Goal: Information Seeking & Learning: Learn about a topic

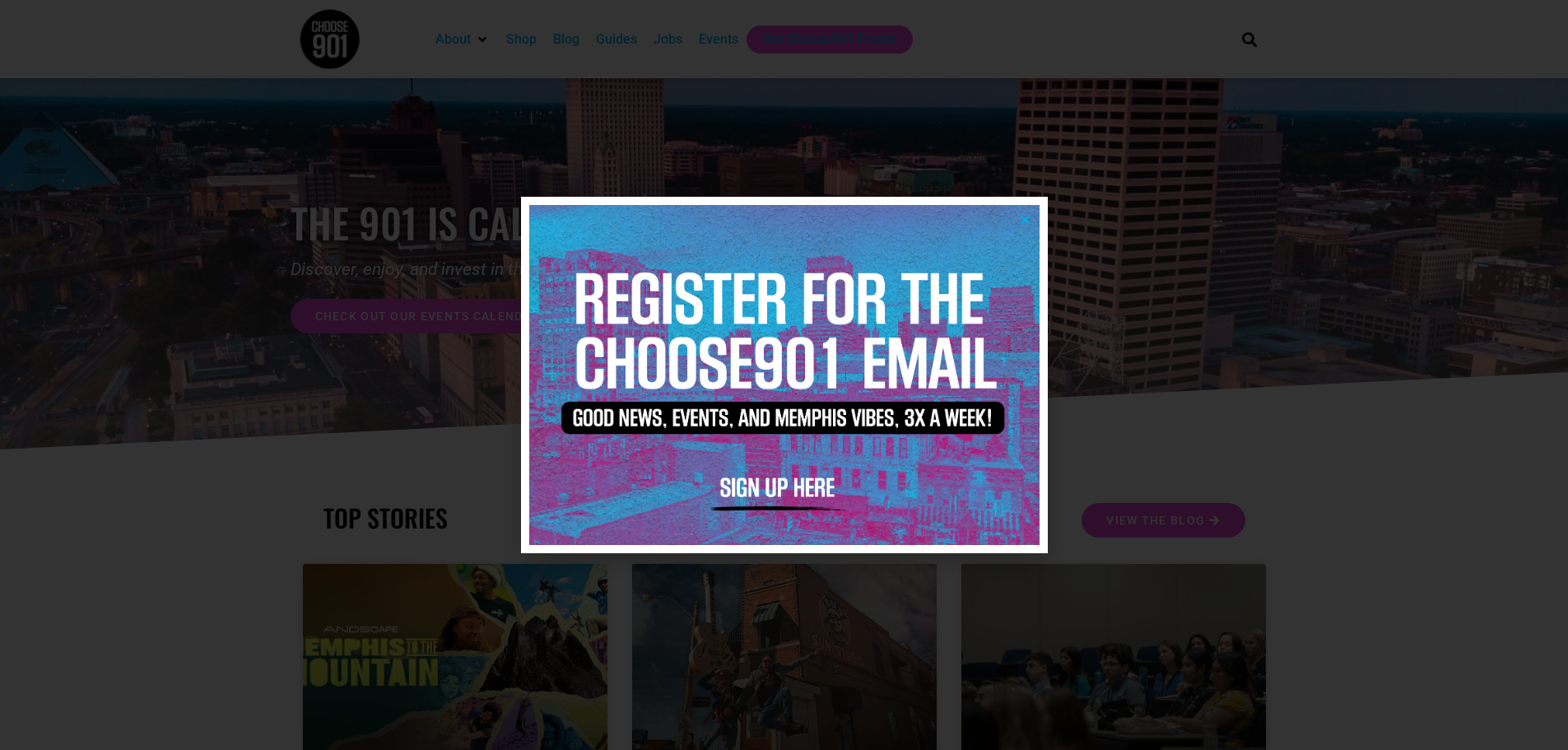
click at [1023, 219] on icon "Close" at bounding box center [1025, 219] width 13 height 13
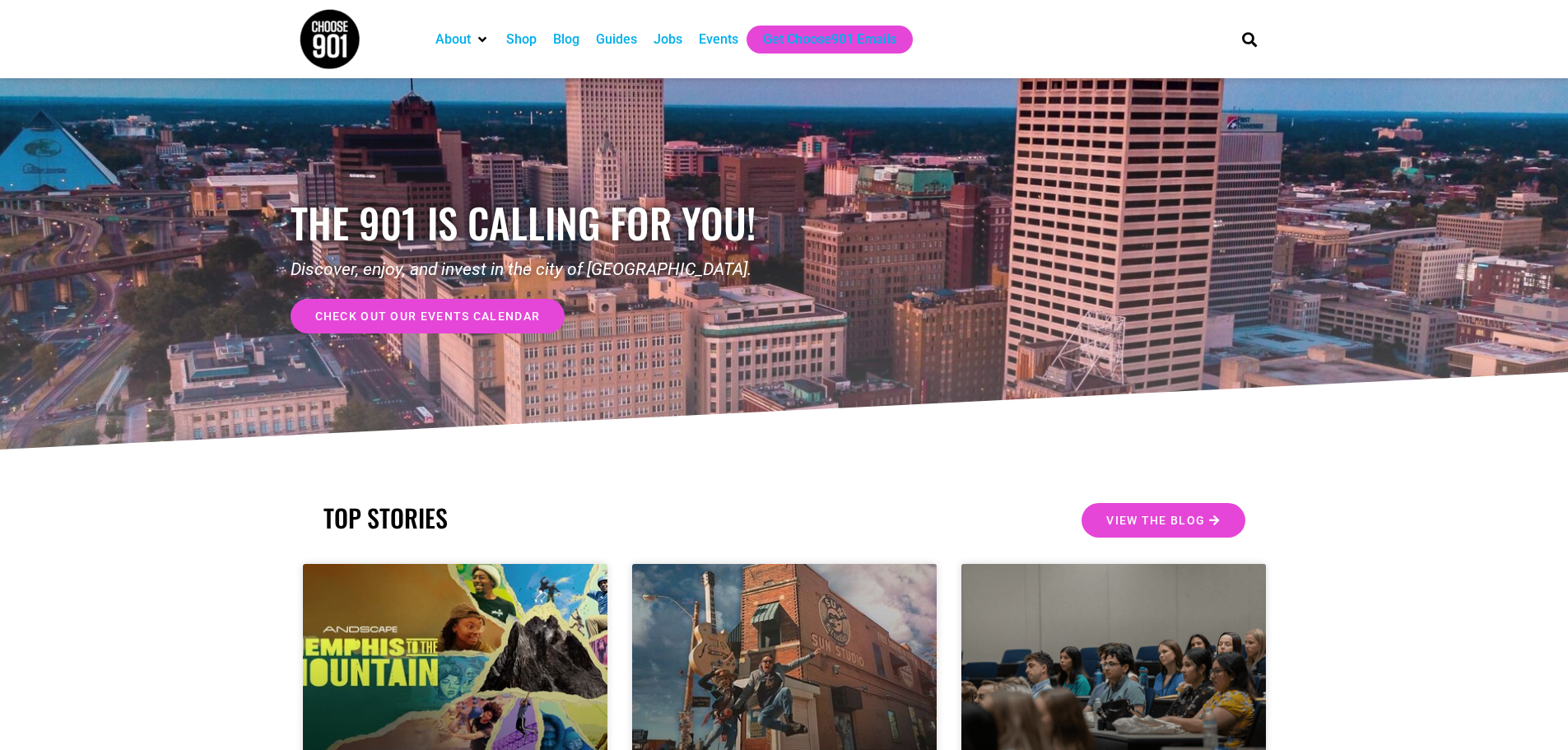
click at [670, 43] on div "Jobs" at bounding box center [667, 40] width 29 height 20
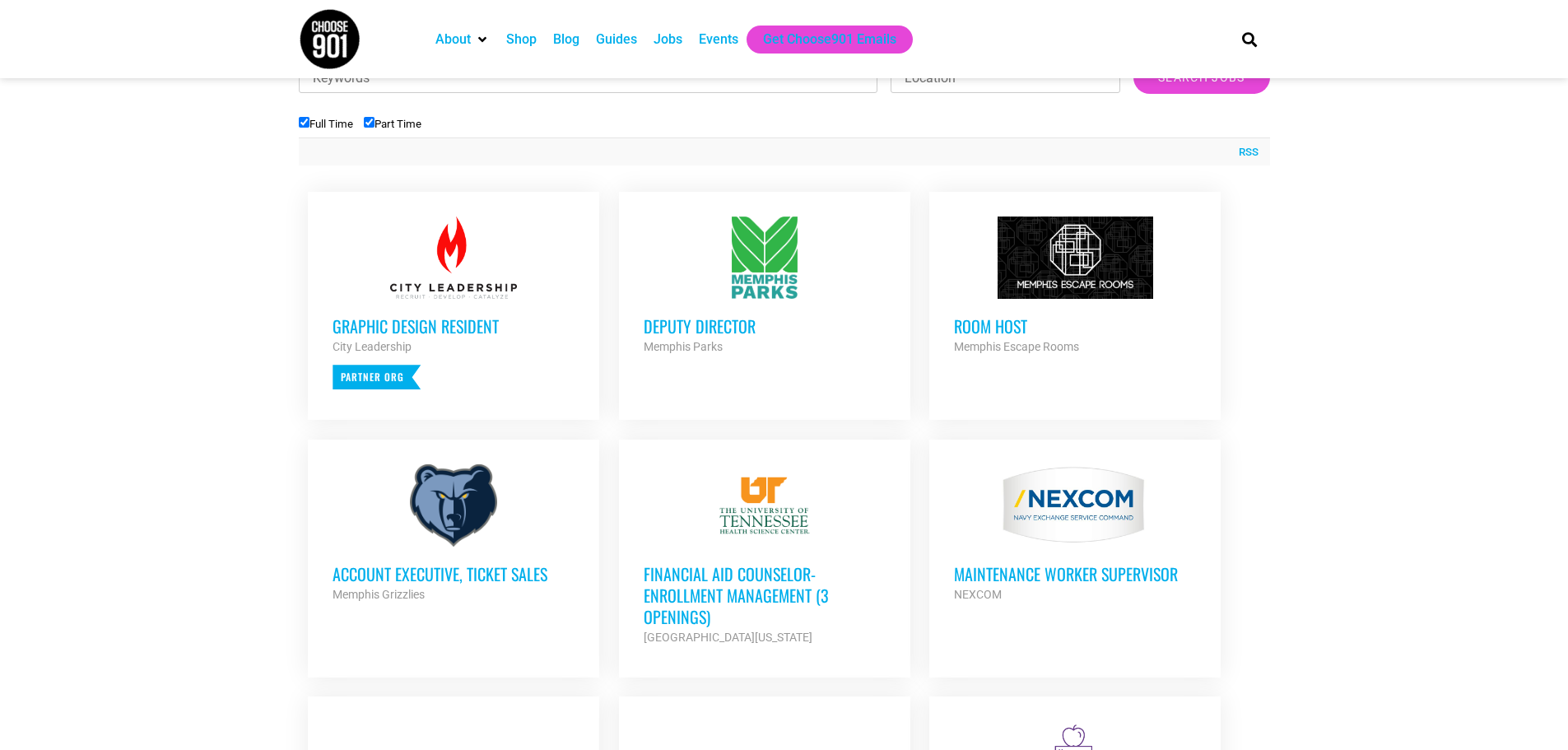
scroll to position [576, 0]
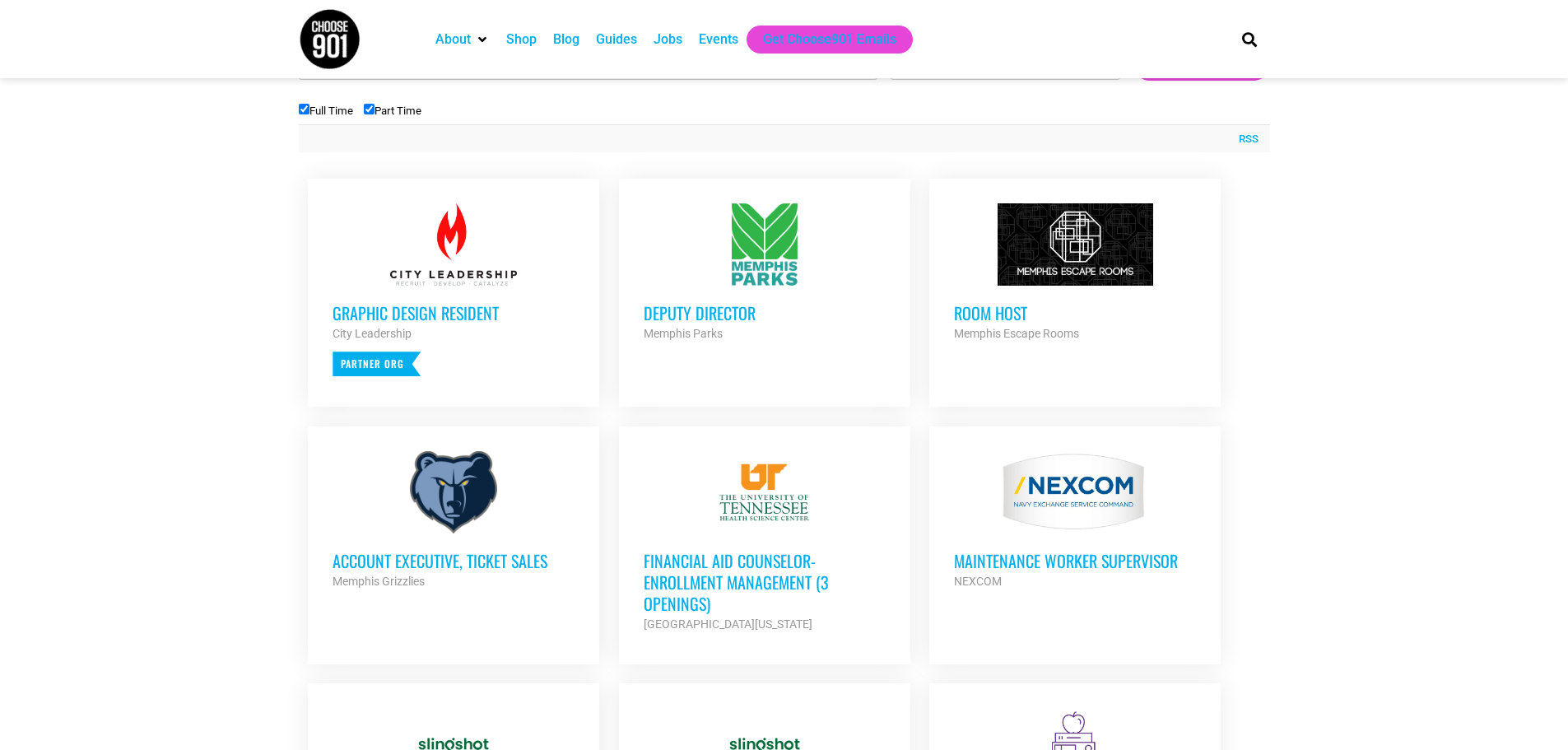
click at [1013, 313] on h3 "Room Host" at bounding box center [1075, 313] width 242 height 22
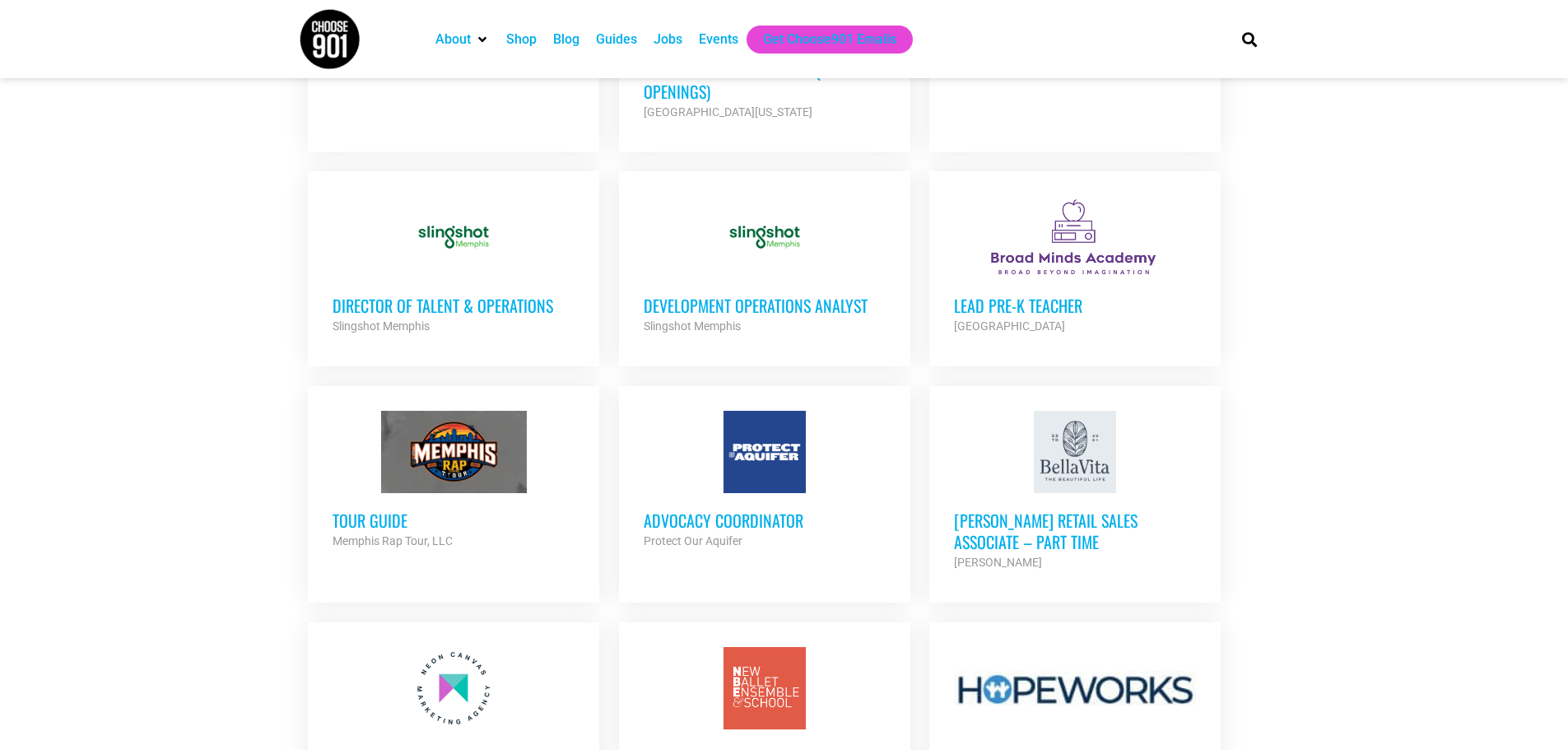
scroll to position [1070, 0]
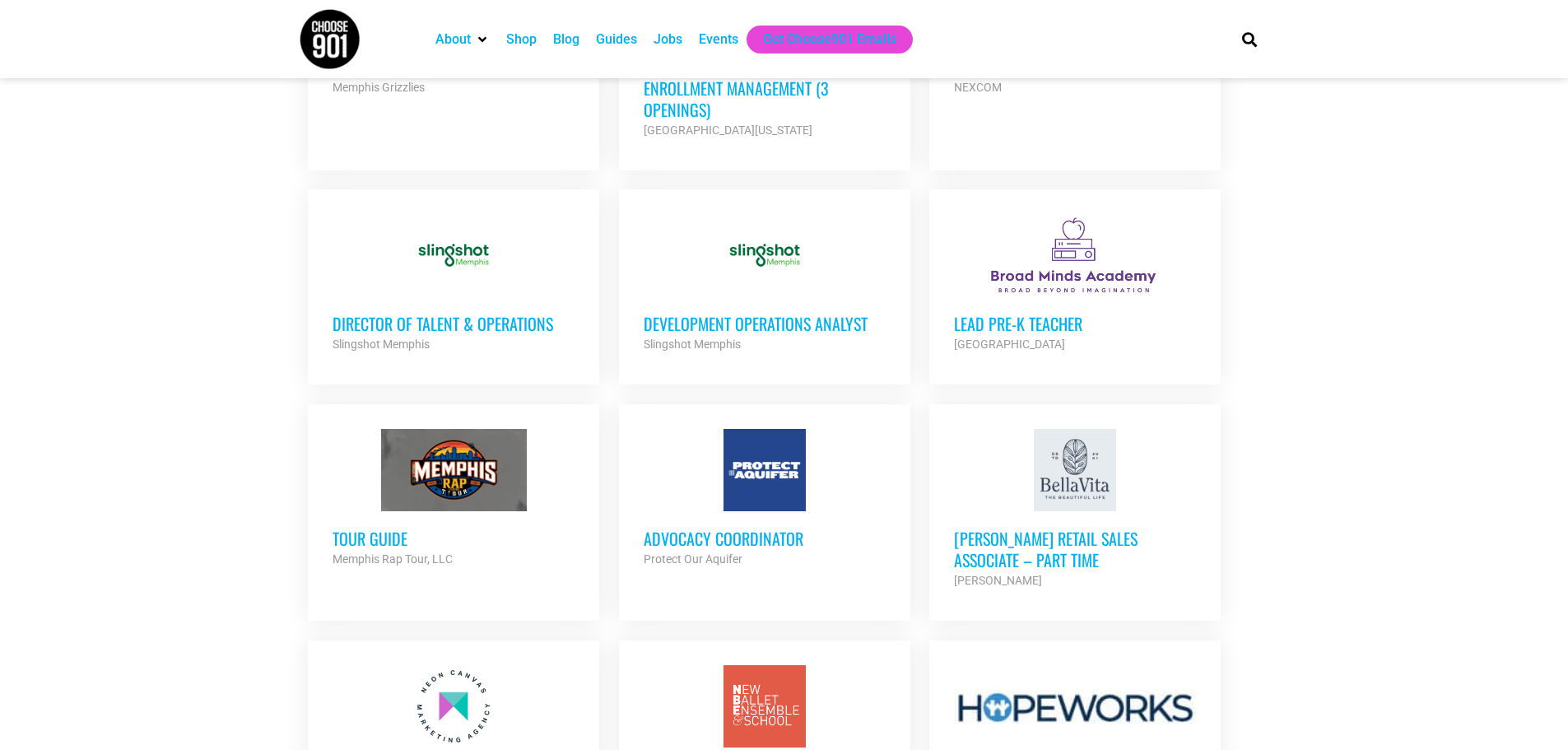
click at [450, 468] on div at bounding box center [454, 470] width 242 height 83
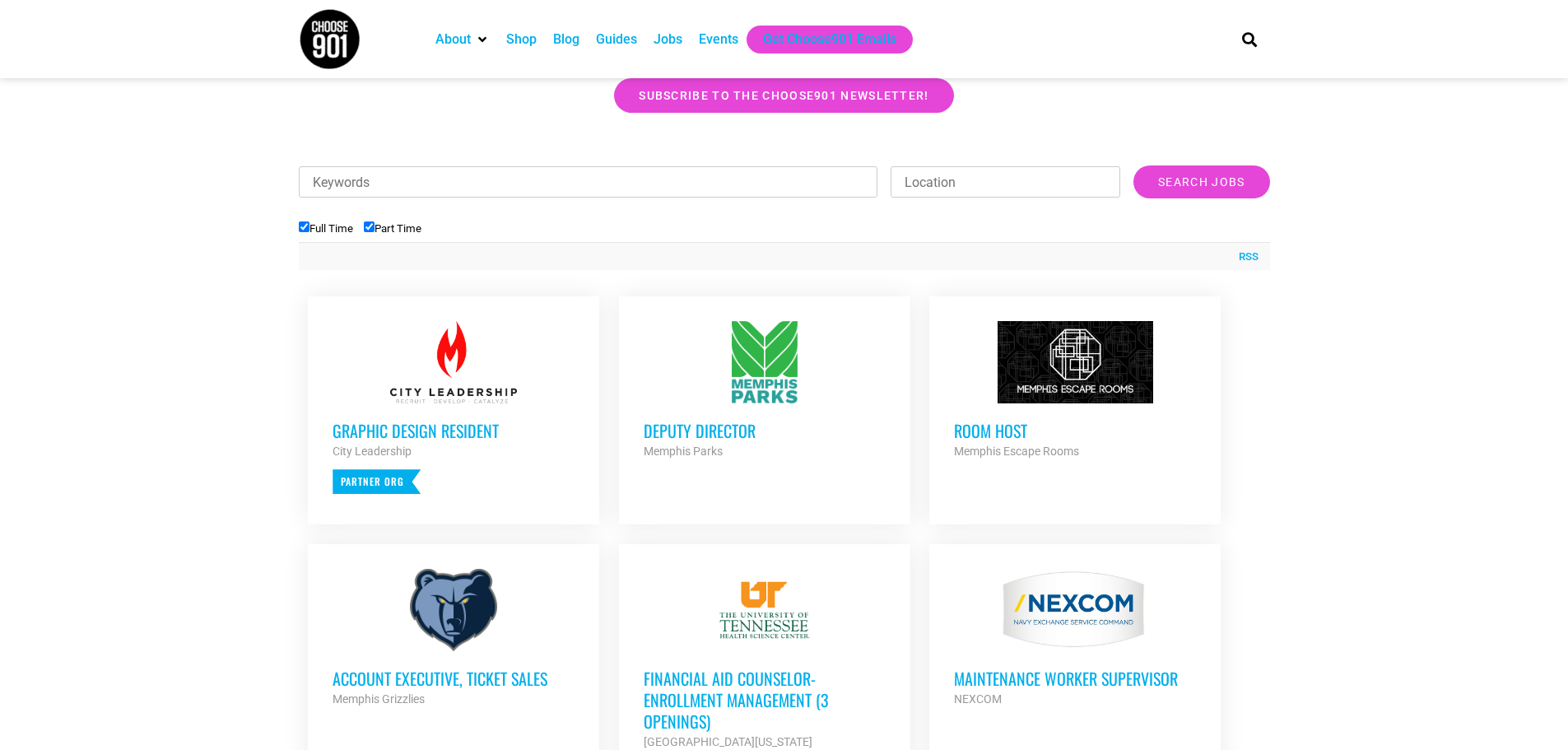
scroll to position [411, 0]
